Goal: Information Seeking & Learning: Find contact information

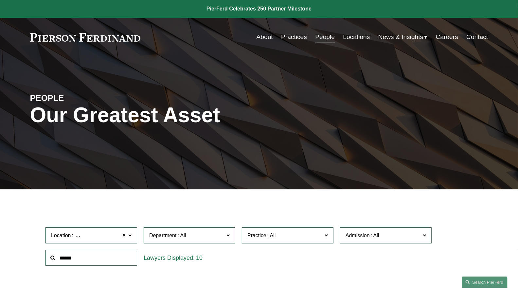
click at [85, 249] on div at bounding box center [91, 257] width 98 height 23
click at [313, 161] on div "PEOPLE Our Greatest Asset" at bounding box center [259, 123] width 518 height 98
click at [311, 260] on div "Location Houston Houston All Atlanta Austin Bellevue Boston Charlotte Chicago C…" at bounding box center [258, 246] width 433 height 45
click at [96, 256] on input "text" at bounding box center [91, 258] width 92 height 16
type input "*"
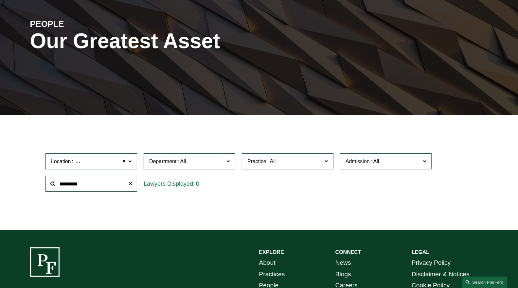
scroll to position [145, 0]
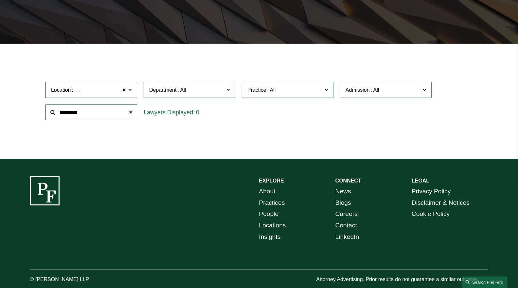
click at [102, 112] on input "*********" at bounding box center [91, 112] width 92 height 16
type input "*********"
click at [157, 115] on div "0" at bounding box center [190, 112] width 92 height 16
click at [156, 113] on div "0" at bounding box center [190, 112] width 92 height 16
click at [306, 119] on div "Location Houston Houston All Atlanta Austin Bellevue Boston Charlotte Chicago C…" at bounding box center [258, 101] width 433 height 45
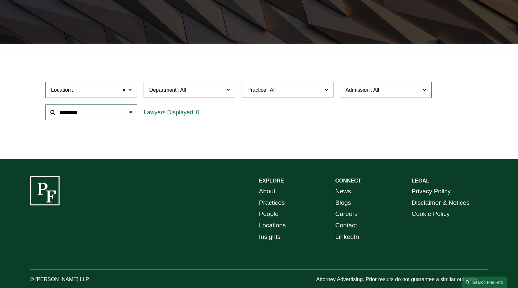
click at [87, 72] on ul "Filter Location Houston Houston All Atlanta Austin Bellevue Boston Charlotte Ch…" at bounding box center [258, 101] width 489 height 84
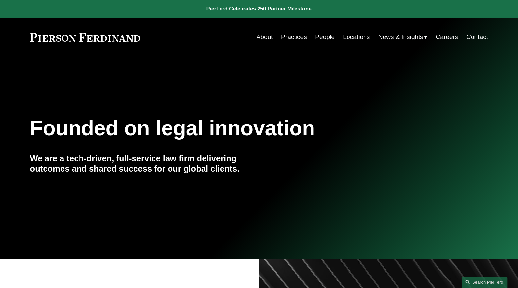
click at [325, 35] on link "People" at bounding box center [325, 37] width 20 height 12
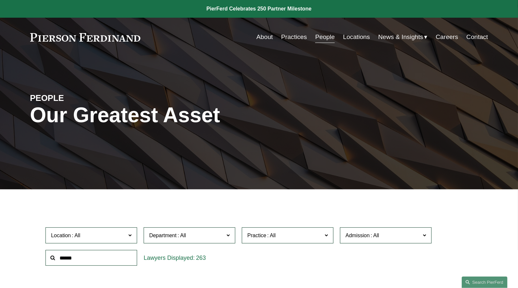
click at [72, 259] on input "text" at bounding box center [91, 258] width 92 height 16
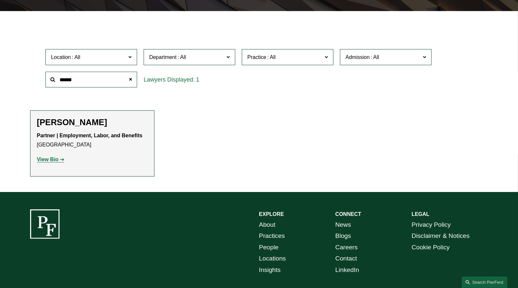
scroll to position [182, 0]
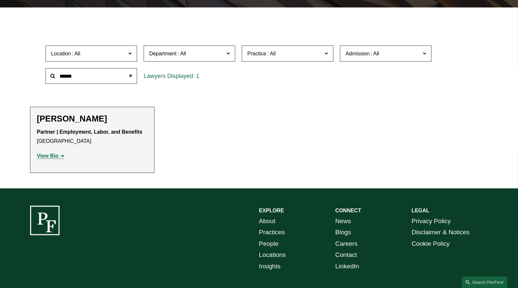
type input "*****"
click at [48, 157] on strong "View Bio" at bounding box center [48, 156] width 22 height 6
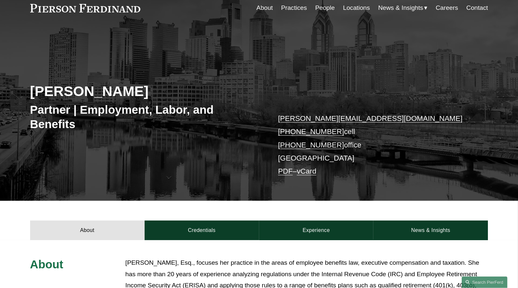
scroll to position [36, 0]
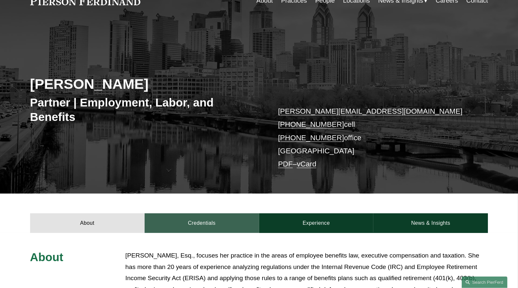
click at [195, 223] on link "Credentials" at bounding box center [202, 223] width 114 height 20
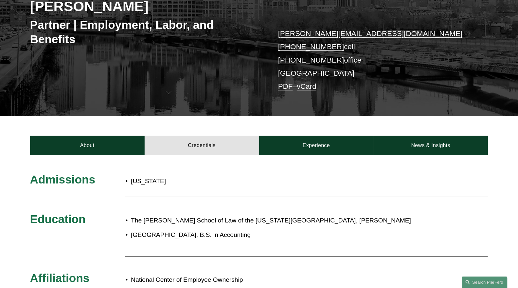
scroll to position [0, 0]
